Goal: Find specific page/section: Find specific page/section

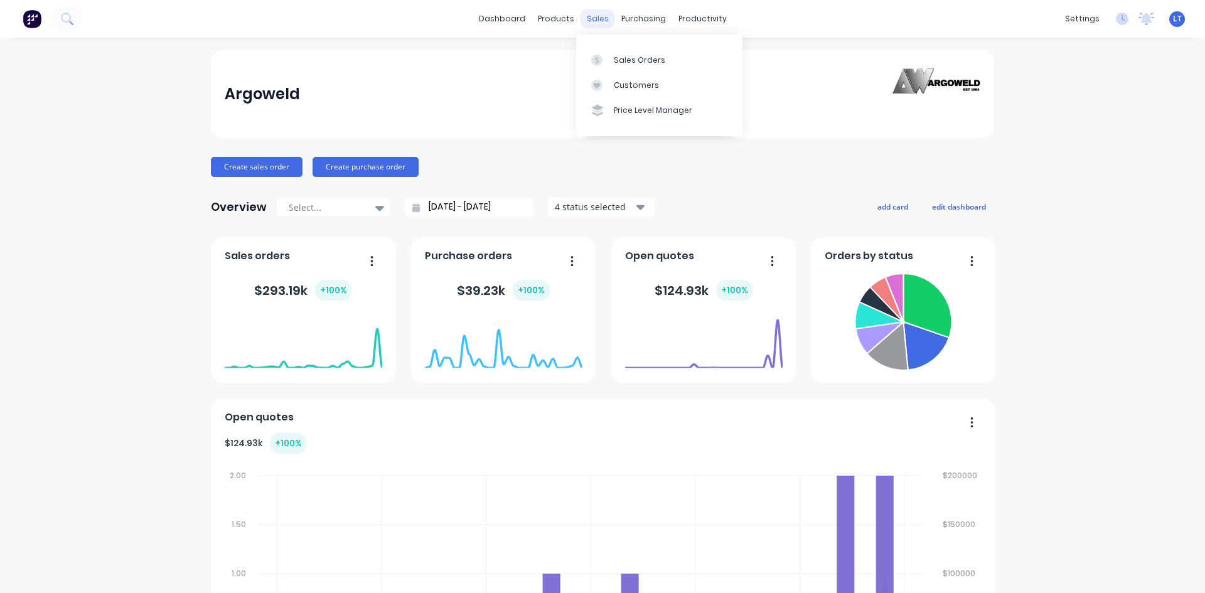
click at [598, 24] on div "sales" at bounding box center [598, 18] width 35 height 19
click at [622, 53] on link "Sales Orders" at bounding box center [659, 59] width 166 height 25
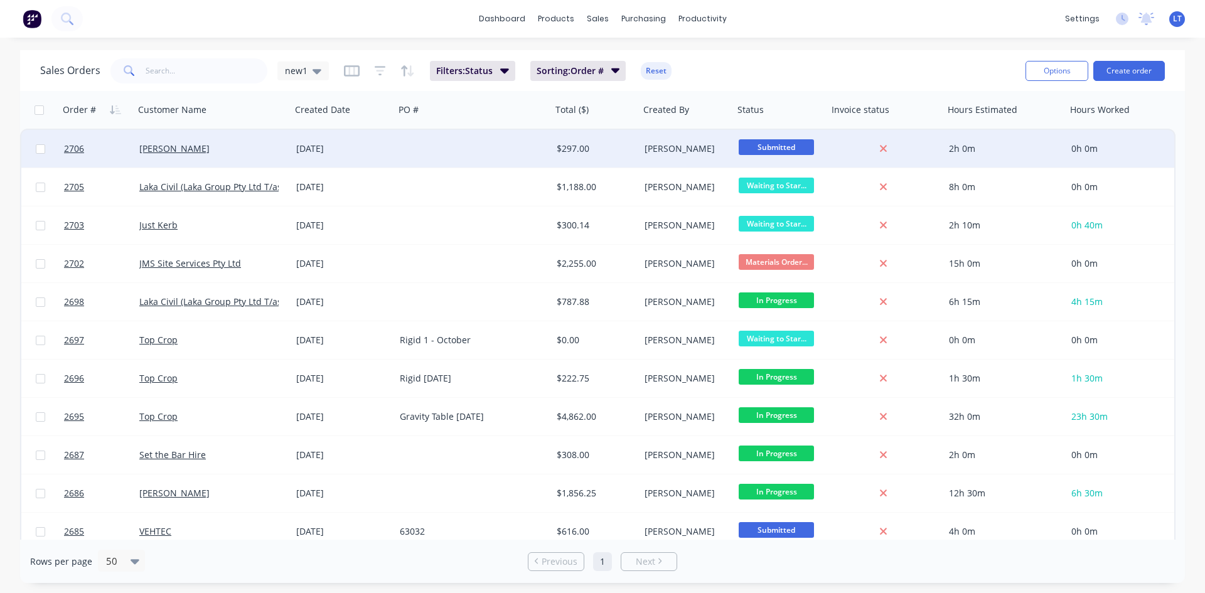
click at [466, 150] on div at bounding box center [473, 149] width 157 height 38
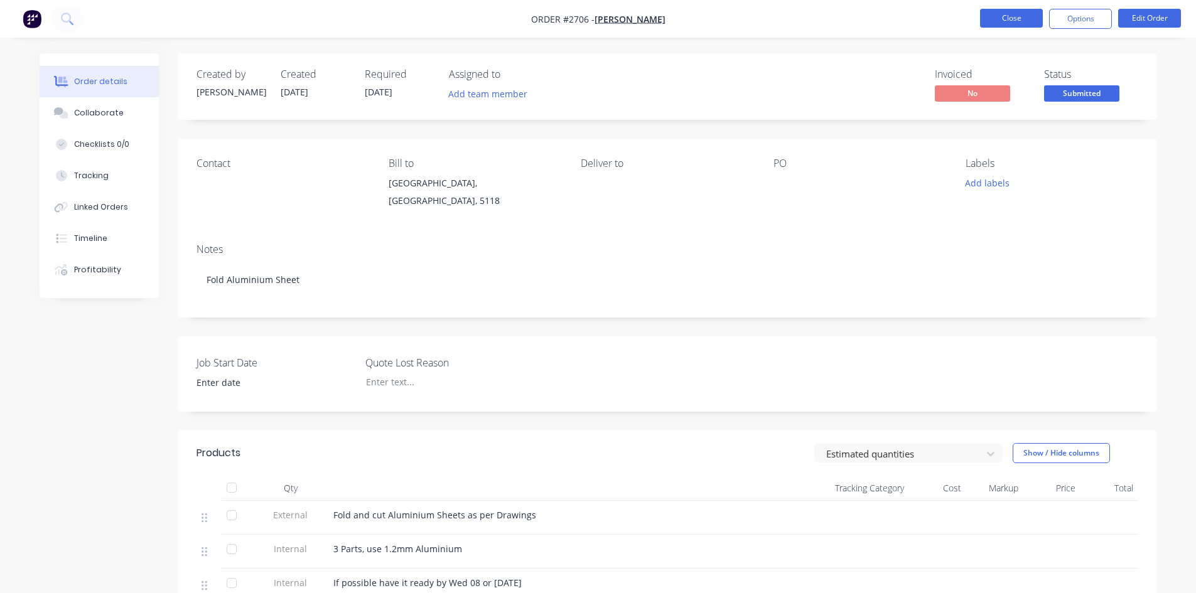
click at [1002, 22] on button "Close" at bounding box center [1011, 18] width 63 height 19
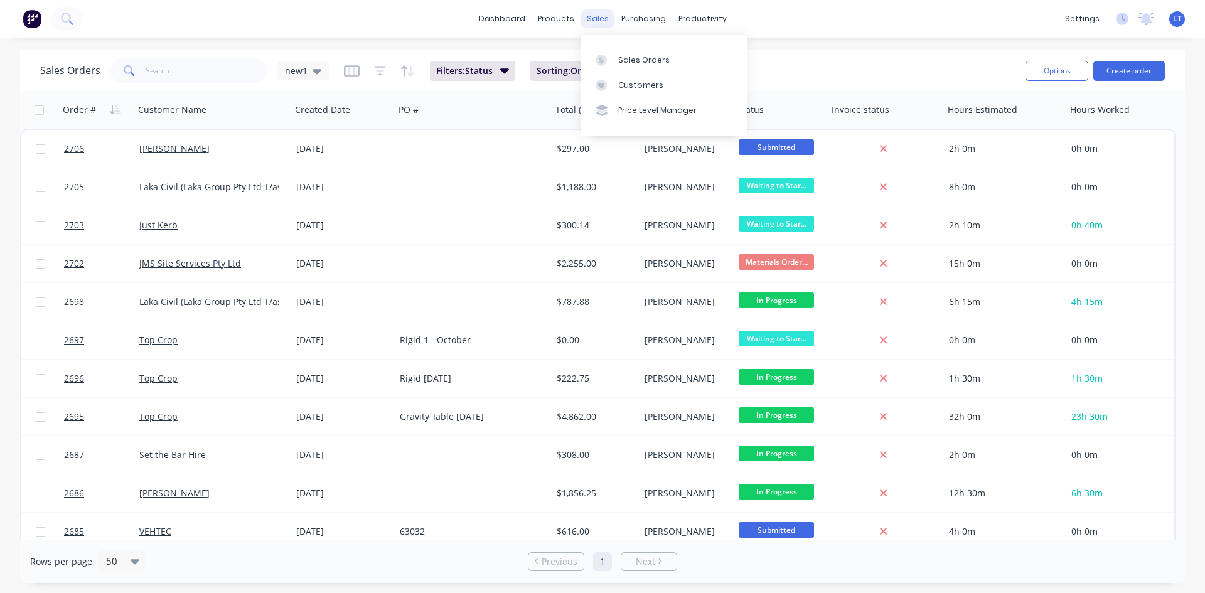
click at [601, 16] on div "sales" at bounding box center [598, 18] width 35 height 19
click at [370, 11] on div "dashboard products sales purchasing productivity dashboard products Product Cat…" at bounding box center [602, 19] width 1205 height 38
